Goal: Find specific page/section: Find specific page/section

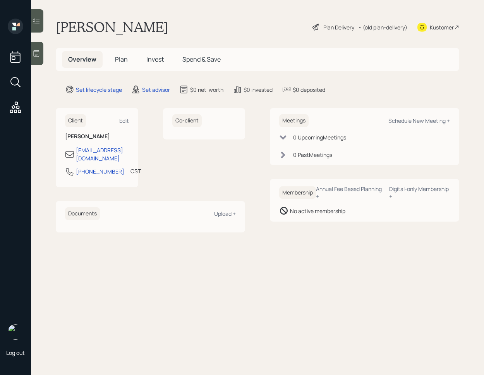
click at [446, 31] on div "Kustomer" at bounding box center [442, 27] width 24 height 8
